Goal: Transaction & Acquisition: Purchase product/service

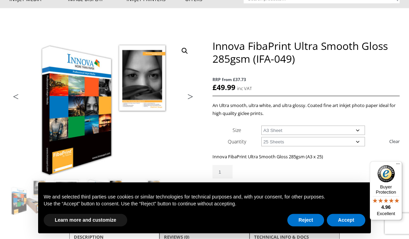
click at [363, 133] on select "Choose an option A4 Sheet A3 Sheet A3+ Sheet A2 Sheet" at bounding box center [313, 130] width 104 height 9
select select "a4-sheet"
click at [323, 78] on span "RRP from £37.73" at bounding box center [305, 79] width 187 height 8
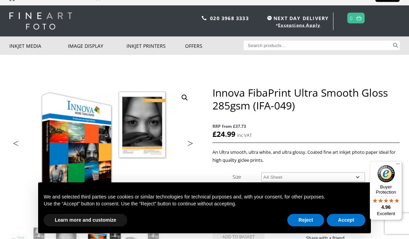
scroll to position [0, 0]
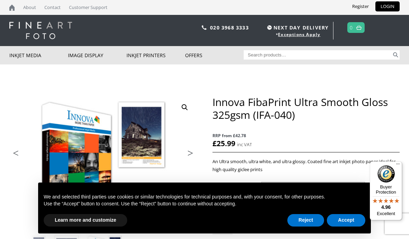
click at [282, 55] on input "Search for:" at bounding box center [318, 54] width 148 height 9
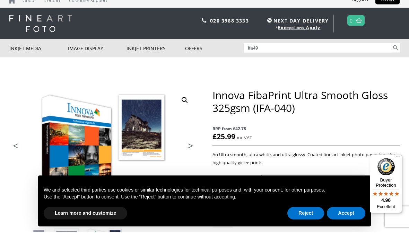
type input "Ifa49"
click at [395, 50] on button "Search" at bounding box center [396, 54] width 8 height 9
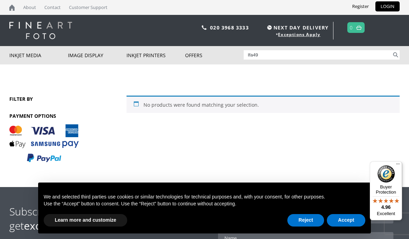
click at [267, 56] on input "Ifa49" at bounding box center [318, 54] width 148 height 9
type input "I"
type input "Ifa 49"
click at [395, 55] on button "Search" at bounding box center [396, 54] width 8 height 9
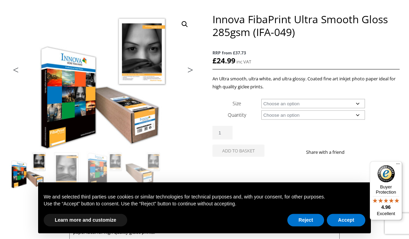
scroll to position [83, 0]
click at [358, 104] on select "Choose an option A4 Sheet A3 Sheet A3+ Sheet A2 Sheet 17" Wide Roll 24" Wide Ro…" at bounding box center [313, 103] width 104 height 9
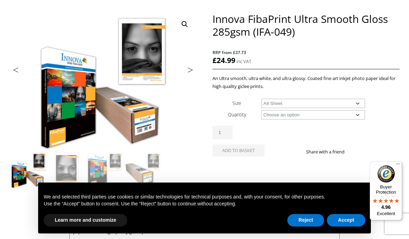
select select "a4-sheet"
click at [315, 114] on select "Choose an option 25 Sheets" at bounding box center [313, 114] width 104 height 9
select select "25-sheets"
select select "a4-sheet"
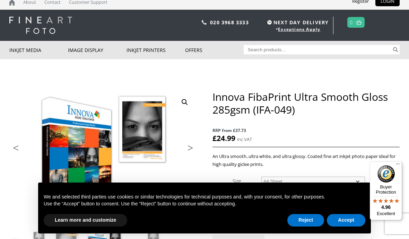
scroll to position [0, 0]
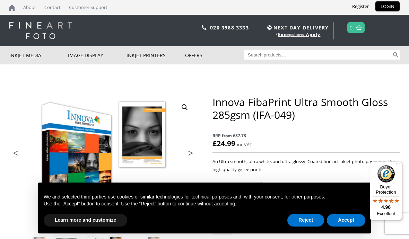
click at [299, 55] on input "Search for:" at bounding box center [318, 54] width 148 height 9
type input "Olm 72"
click at [395, 55] on button "Search" at bounding box center [396, 54] width 8 height 9
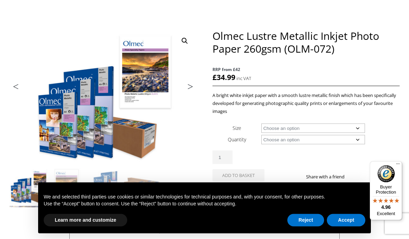
scroll to position [67, 0]
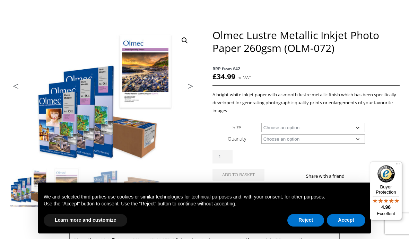
click at [360, 130] on select "Choose an option A4 Sheet A3 Sheet A3+ Sheet A2 Sheet 17" Wide Roll 24" Wide Ro…" at bounding box center [313, 127] width 104 height 9
select select "a4-sheet"
click at [360, 138] on select "Choose an option 50 Sheets" at bounding box center [313, 138] width 104 height 9
select select "50-sheets"
select select "a4-sheet"
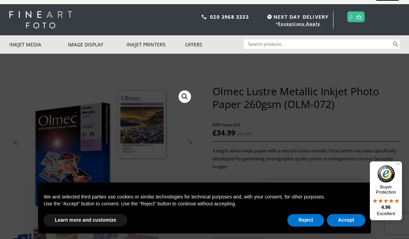
scroll to position [11, 0]
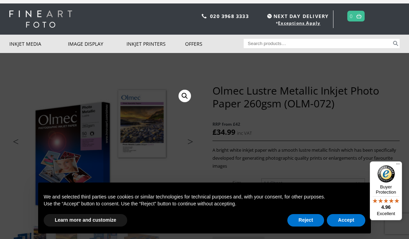
click at [0, 0] on link "Desktop Format Printers" at bounding box center [0, 0] width 0 height 0
click at [282, 42] on input "Search for:" at bounding box center [318, 43] width 148 height 9
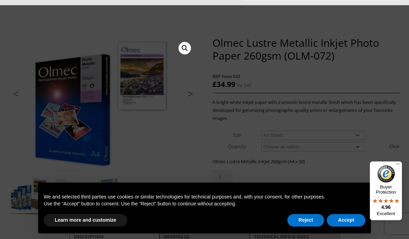
scroll to position [0, 0]
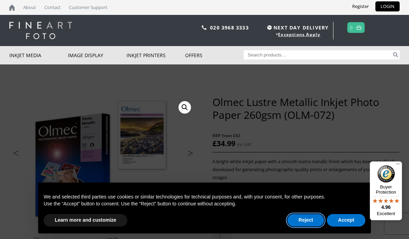
click at [306, 221] on button "Reject" at bounding box center [305, 220] width 37 height 12
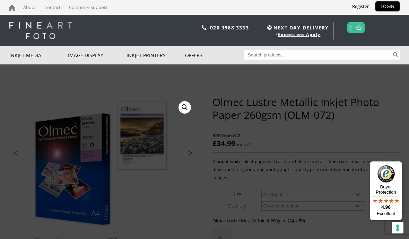
click at [0, 0] on link "Deal of the week" at bounding box center [0, 0] width 0 height 0
click at [394, 113] on div at bounding box center [204, 119] width 409 height 239
click at [74, 89] on div at bounding box center [204, 119] width 409 height 239
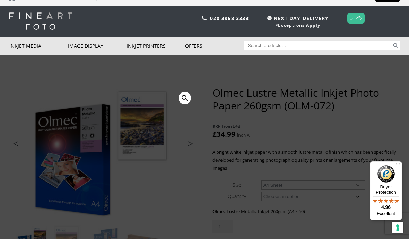
scroll to position [30, 0]
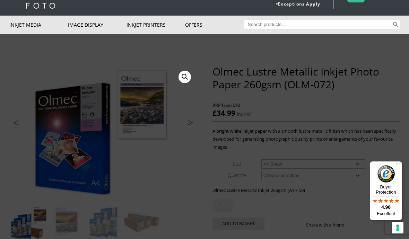
click at [341, 143] on div at bounding box center [204, 119] width 409 height 239
click at [187, 77] on link "🔍" at bounding box center [184, 77] width 12 height 12
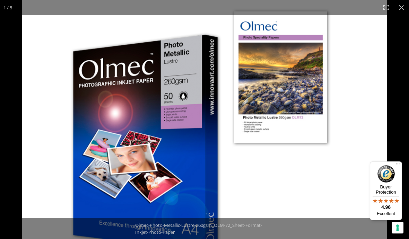
click at [308, 186] on img at bounding box center [204, 134] width 364 height 269
click at [358, 115] on img at bounding box center [204, 134] width 364 height 269
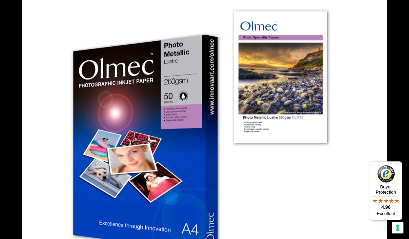
click at [403, 8] on button "Close (Esc)" at bounding box center [401, 7] width 15 height 15
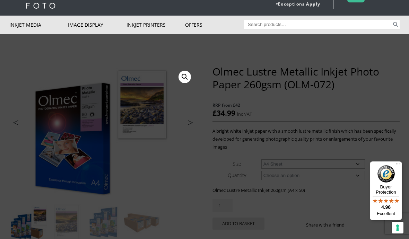
click at [179, 178] on div at bounding box center [204, 119] width 409 height 239
click at [170, 175] on div at bounding box center [204, 119] width 409 height 239
click at [400, 170] on button "Menu" at bounding box center [398, 165] width 8 height 8
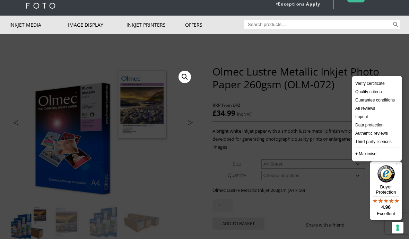
click at [320, 224] on div at bounding box center [204, 119] width 409 height 239
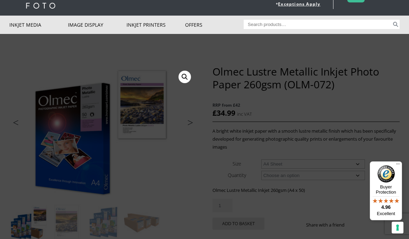
click at [392, 97] on div at bounding box center [204, 119] width 409 height 239
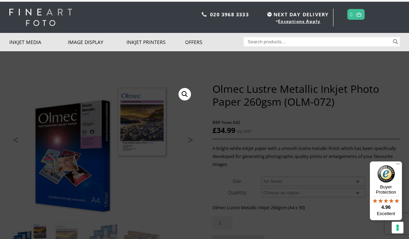
scroll to position [0, 0]
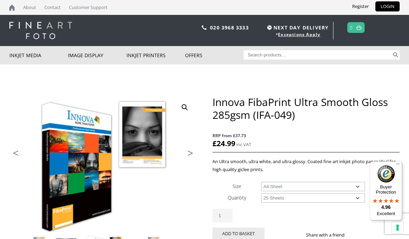
select select "a4-sheet"
select select "25-sheets"
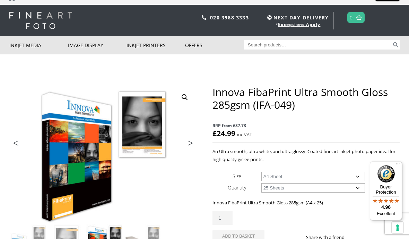
scroll to position [8, 0]
